Goal: Navigation & Orientation: Go to known website

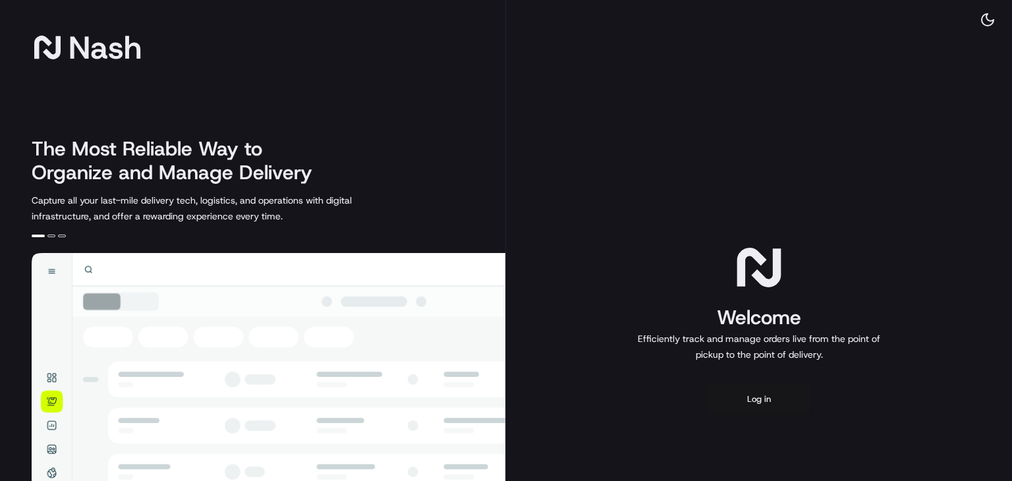
click at [760, 402] on button "Log in" at bounding box center [758, 399] width 105 height 32
